Goal: Task Accomplishment & Management: Manage account settings

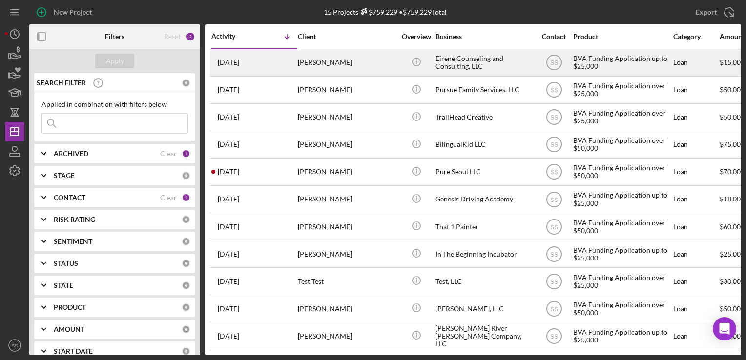
click at [316, 62] on div "[PERSON_NAME]" at bounding box center [347, 63] width 98 height 26
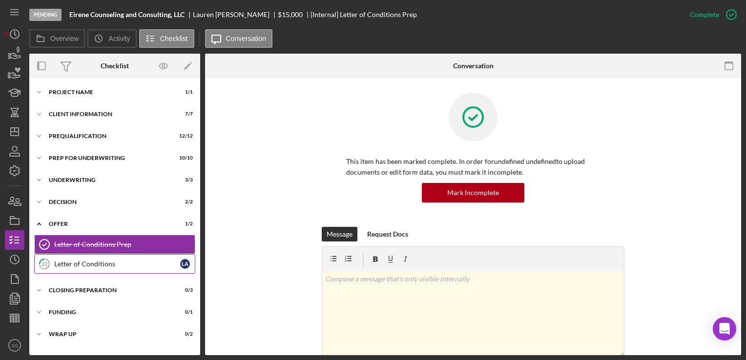
click at [123, 261] on div "Letter of Conditions" at bounding box center [117, 264] width 126 height 8
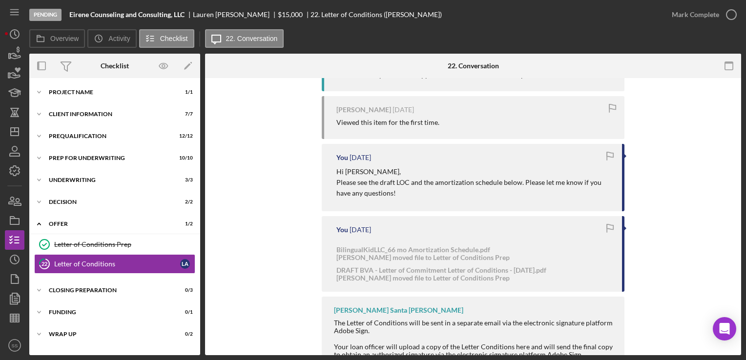
scroll to position [349, 0]
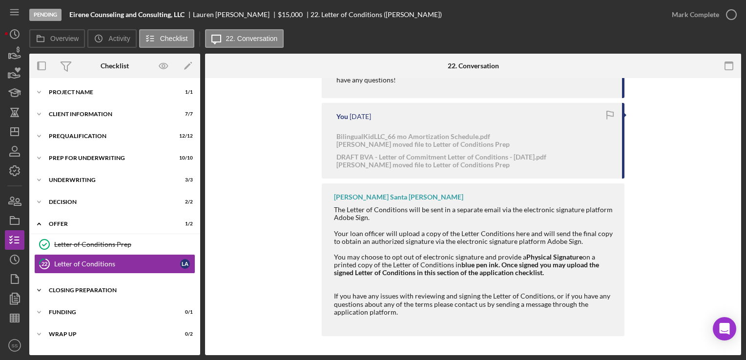
click at [93, 291] on div "Closing Preparation" at bounding box center [118, 290] width 139 height 6
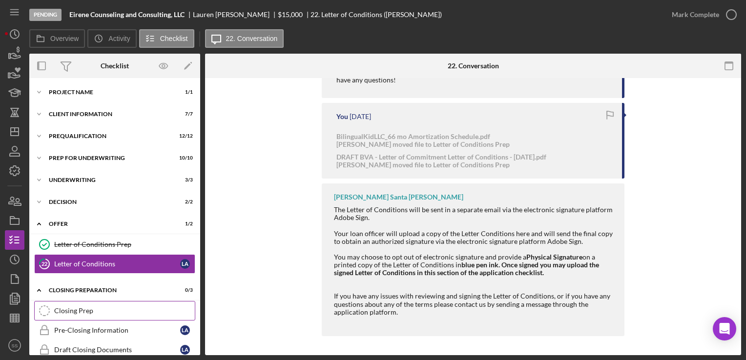
click at [99, 301] on link "Closing Prep Closing Prep" at bounding box center [114, 311] width 161 height 20
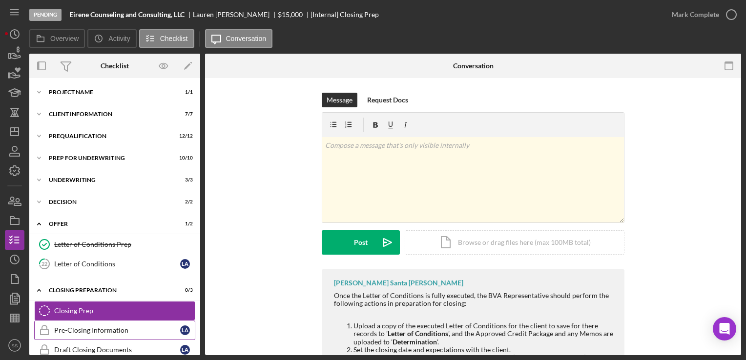
click at [113, 333] on div "Pre-Closing Information" at bounding box center [117, 331] width 126 height 8
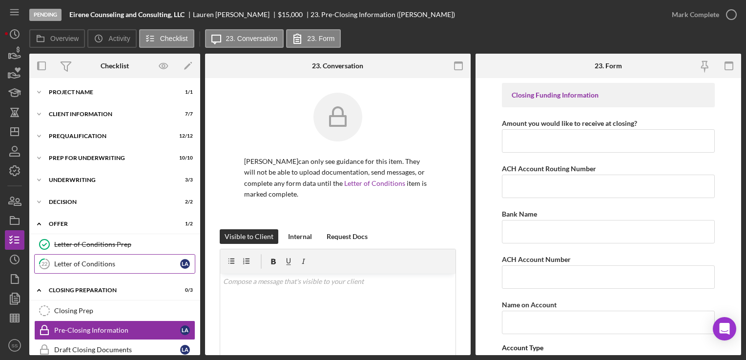
click at [134, 270] on link "22 Letter of Conditions L A" at bounding box center [114, 264] width 161 height 20
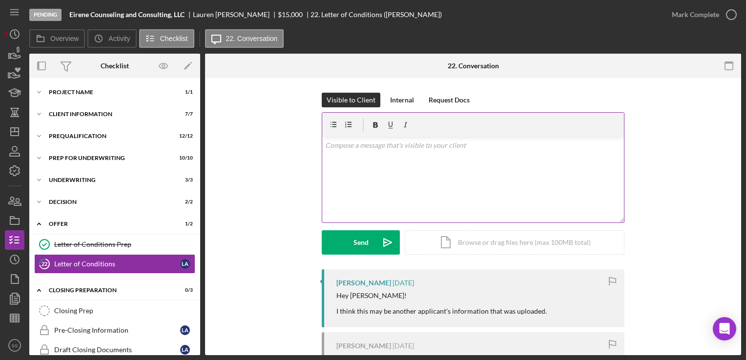
click at [422, 169] on div "v Color teal Color pink Remove color Add row above Add row below Add column bef…" at bounding box center [473, 179] width 302 height 85
click at [394, 163] on div "v Color teal Color pink Remove color Add row above Add row below Add column bef…" at bounding box center [473, 179] width 302 height 85
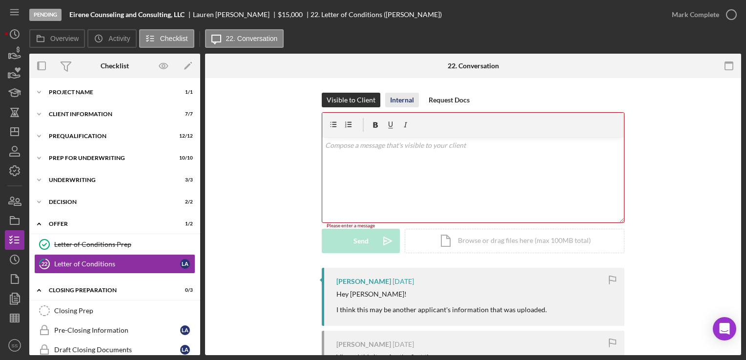
click at [407, 100] on div "Internal" at bounding box center [402, 100] width 24 height 15
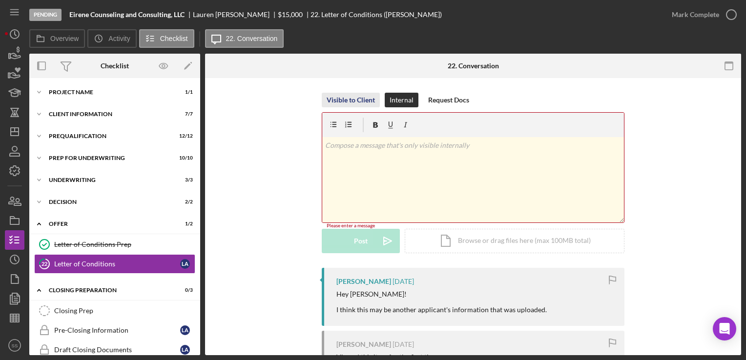
click at [366, 98] on div "Visible to Client" at bounding box center [351, 100] width 48 height 15
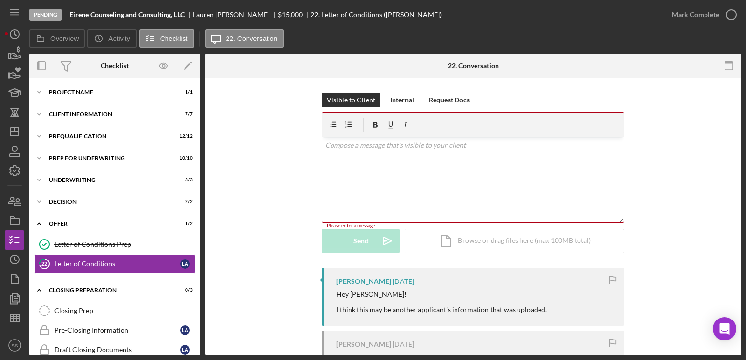
click at [407, 179] on div "v Color teal Color pink Remove color Add row above Add row below Add column bef…" at bounding box center [473, 179] width 302 height 85
click at [450, 237] on div "Icon/Document Browse or drag files here (max 100MB total) Tap to choose files o…" at bounding box center [515, 241] width 220 height 24
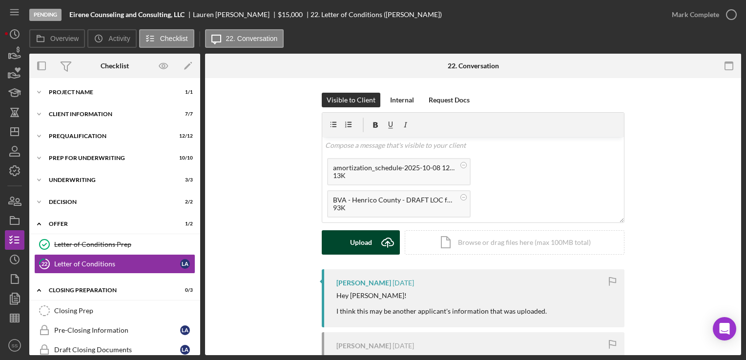
click at [352, 241] on div "Upload" at bounding box center [361, 242] width 22 height 24
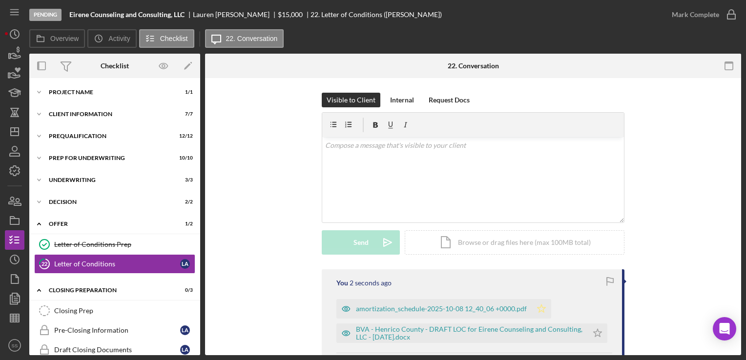
click at [541, 307] on polygon "button" at bounding box center [541, 309] width 8 height 8
click at [601, 334] on icon "Icon/Star" at bounding box center [598, 334] width 20 height 20
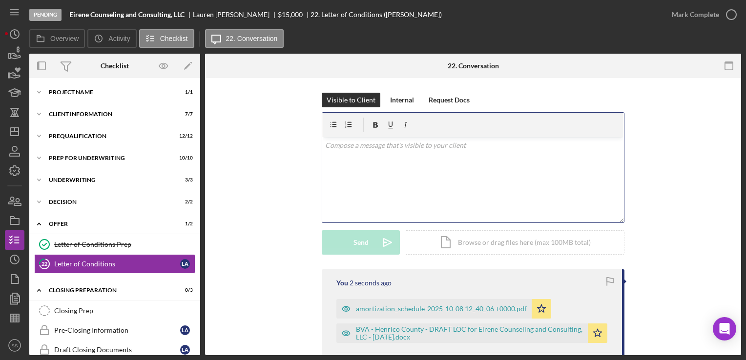
click at [458, 183] on div "v Color teal Color pink Remove color Add row above Add row below Add column bef…" at bounding box center [473, 179] width 302 height 85
click at [385, 187] on div "v Color teal Color pink Remove color Add row above Add row below Add column bef…" at bounding box center [473, 179] width 302 height 85
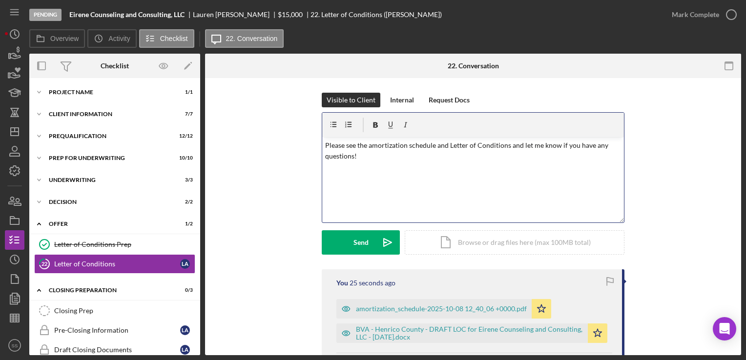
click at [366, 255] on div "Visible to Client Internal Request Docs v Color teal Color pink Remove color Ad…" at bounding box center [473, 181] width 303 height 177
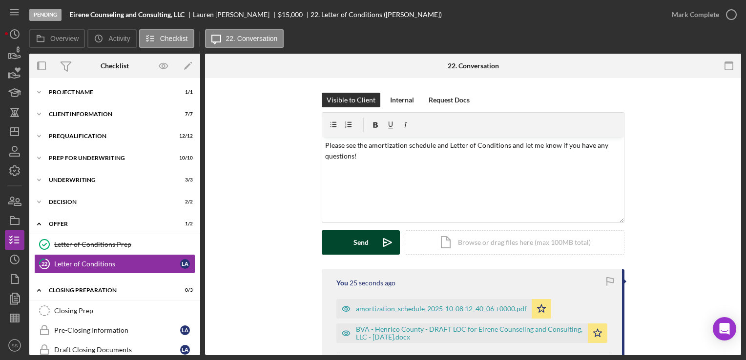
click at [361, 237] on div "Send" at bounding box center [360, 242] width 15 height 24
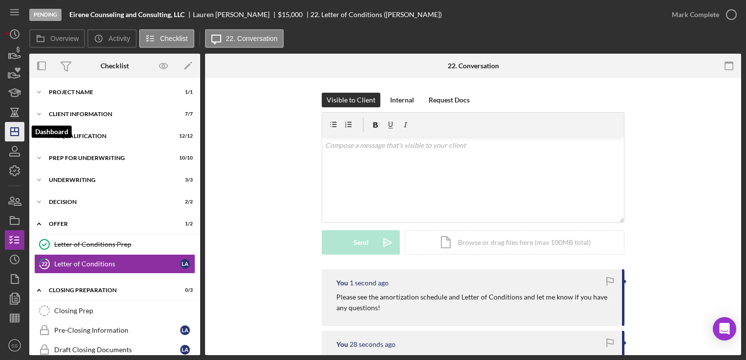
click at [9, 128] on icon "Icon/Dashboard" at bounding box center [14, 132] width 24 height 24
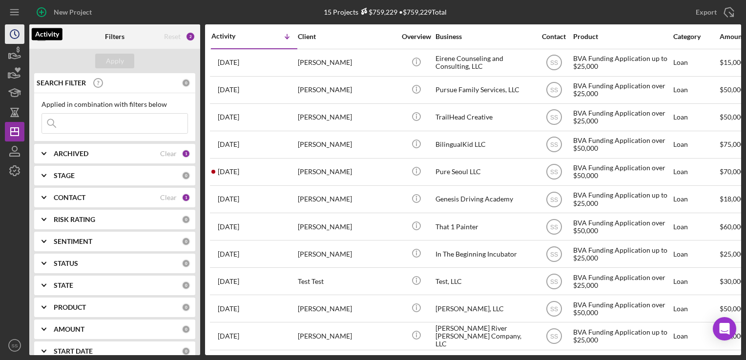
click at [17, 28] on icon "Icon/History" at bounding box center [14, 34] width 24 height 24
